Goal: Find specific page/section: Find specific page/section

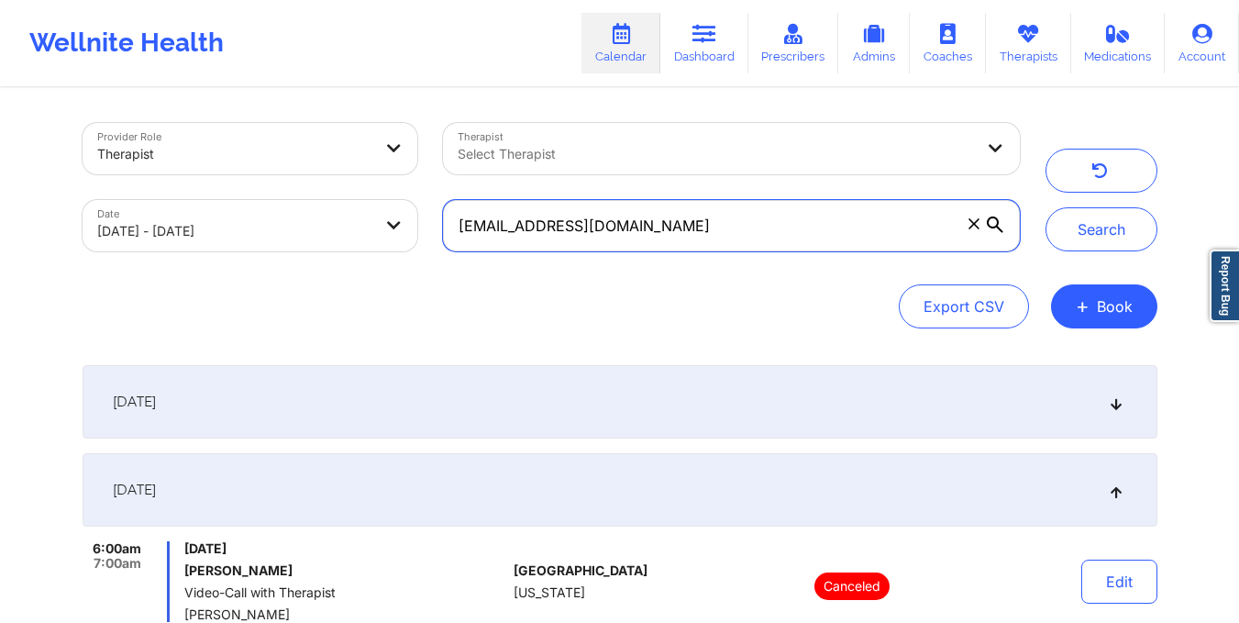
click at [704, 230] on input "[EMAIL_ADDRESS][DOMAIN_NAME]" at bounding box center [731, 225] width 576 height 51
paste input "[EMAIL_ADDRESS]"
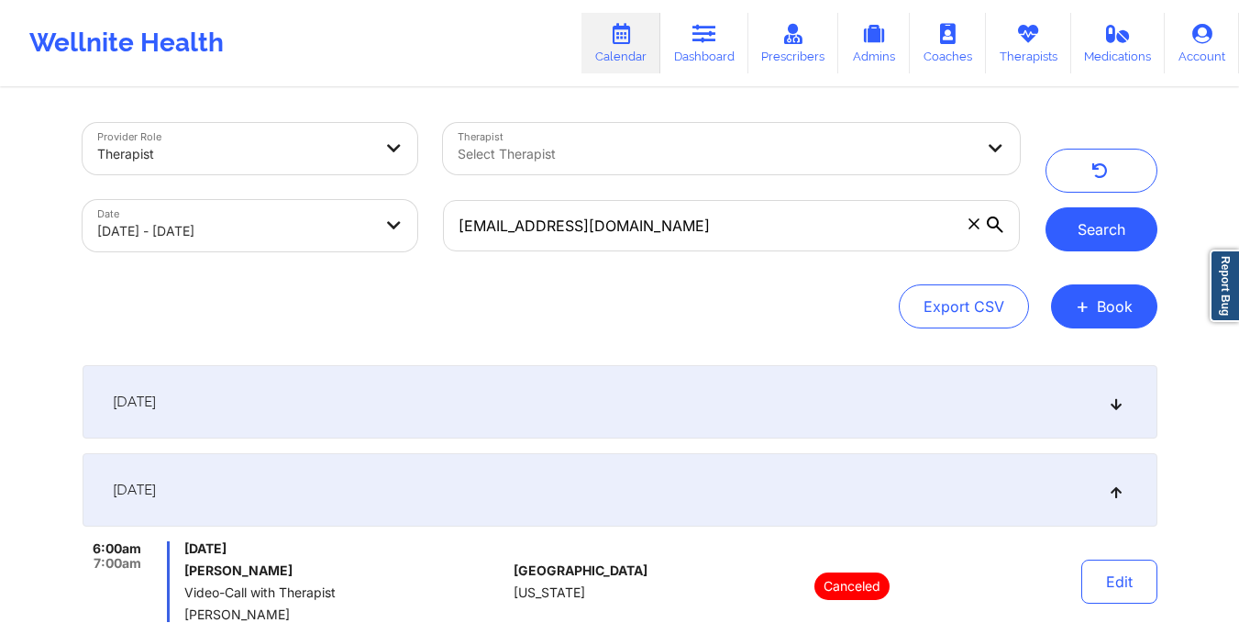
click at [1102, 224] on button "Search" at bounding box center [1102, 229] width 112 height 44
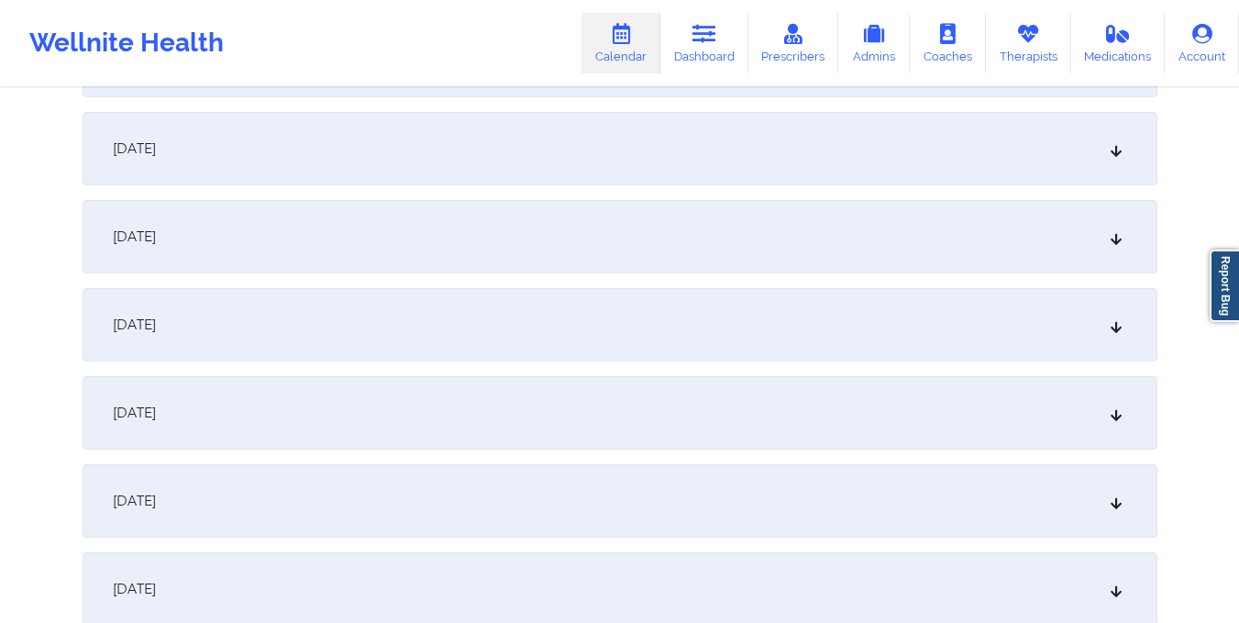
scroll to position [707, 0]
click at [603, 139] on div "[DATE]" at bounding box center [620, 141] width 1075 height 73
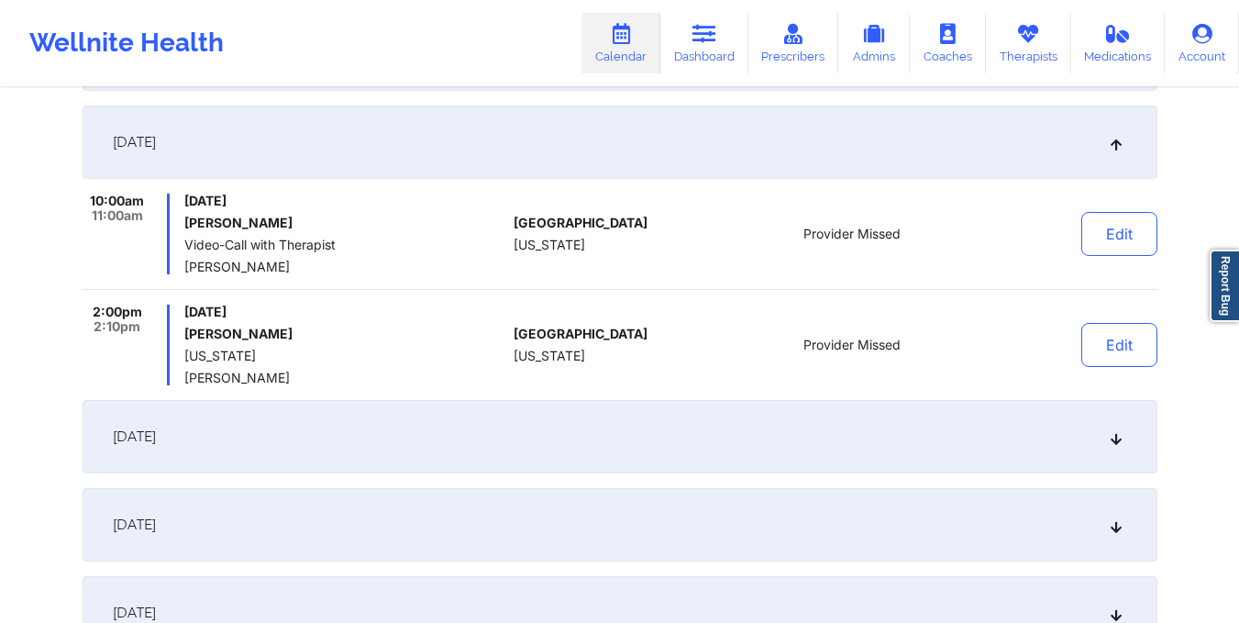
click at [372, 452] on div "[DATE]" at bounding box center [620, 436] width 1075 height 73
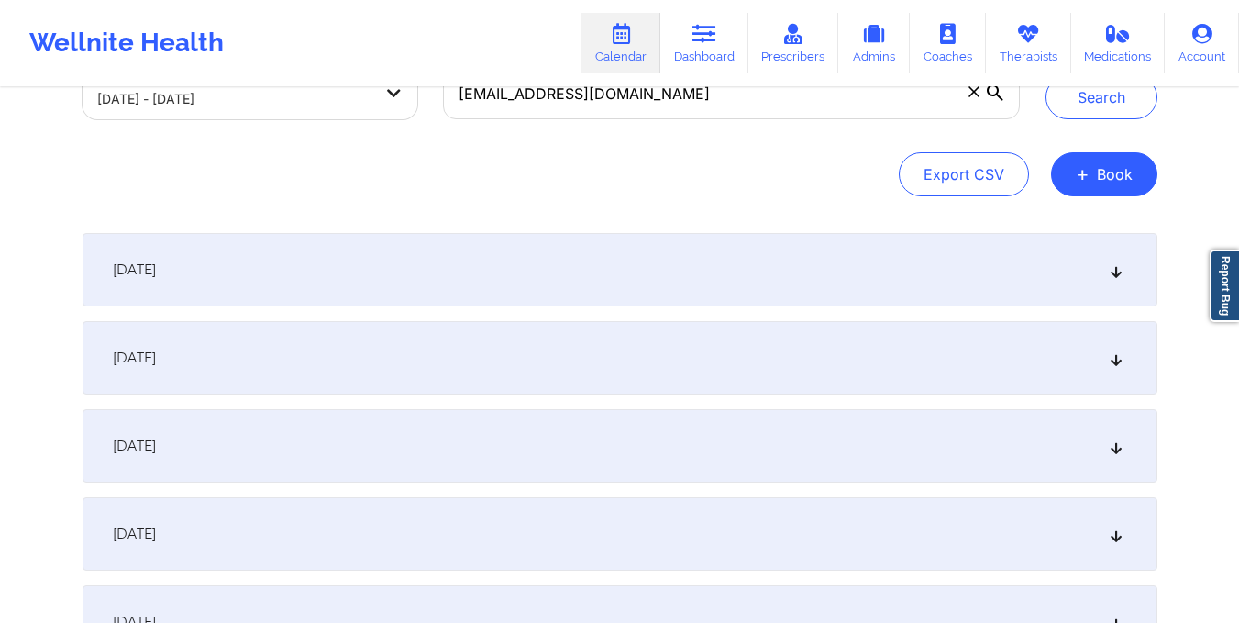
scroll to position [0, 0]
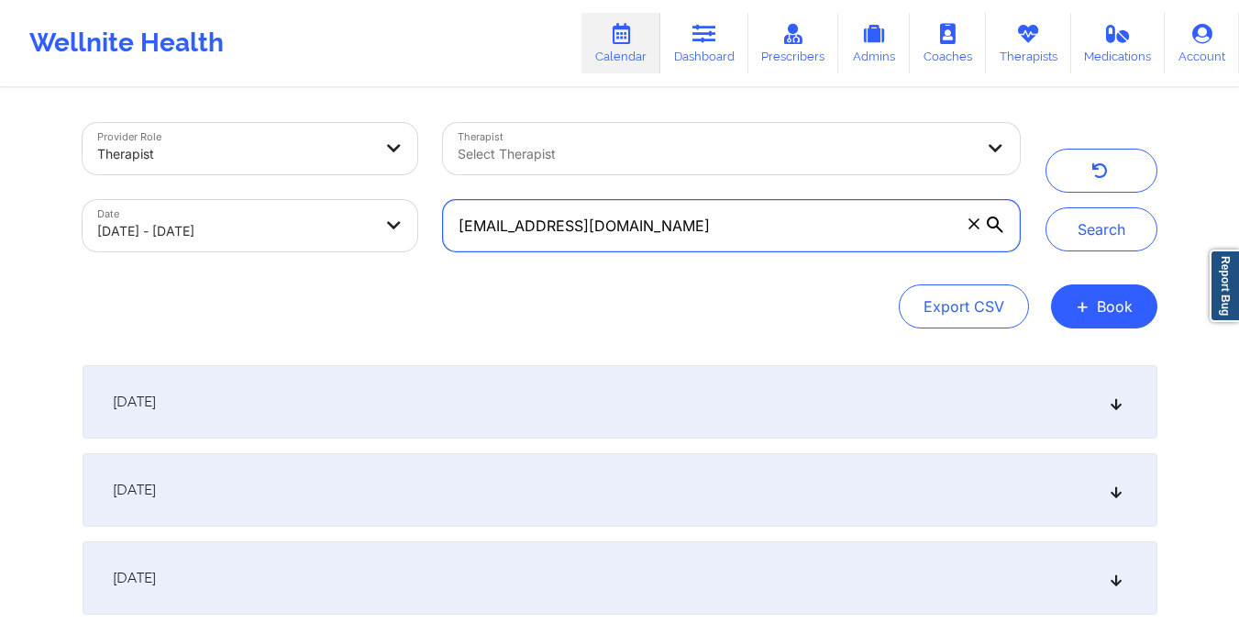
click at [649, 219] on input "[EMAIL_ADDRESS][DOMAIN_NAME]" at bounding box center [731, 225] width 576 height 51
paste input "sancrisabel"
type input "[EMAIL_ADDRESS][DOMAIN_NAME]"
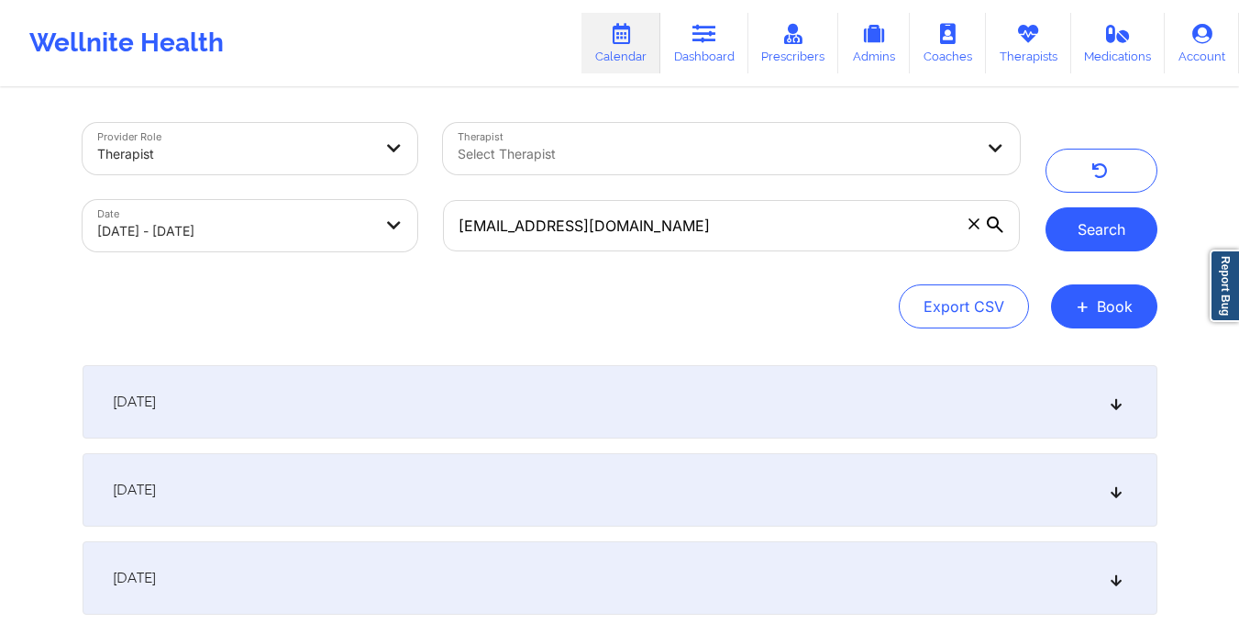
click at [1106, 226] on button "Search" at bounding box center [1102, 229] width 112 height 44
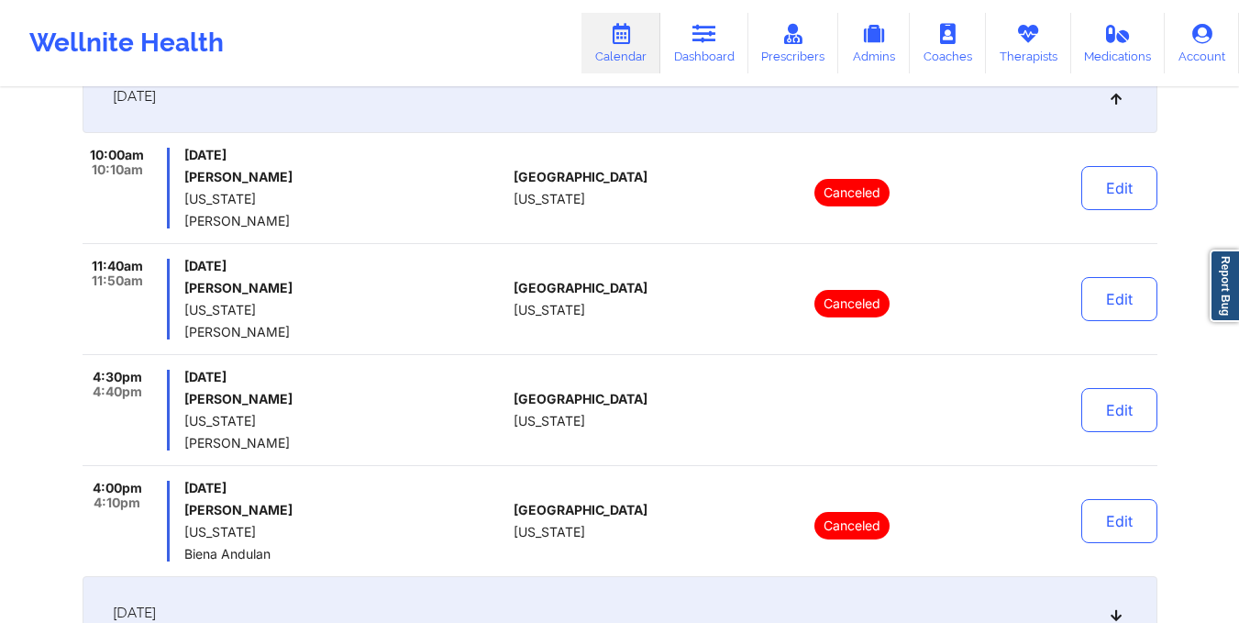
scroll to position [753, 0]
